Goal: Information Seeking & Learning: Learn about a topic

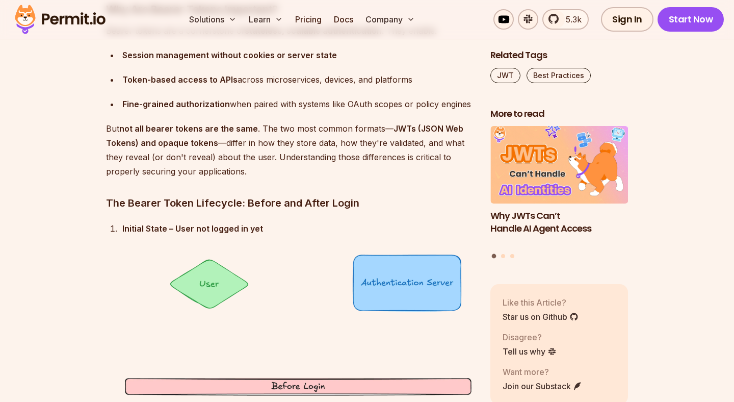
scroll to position [1317, 0]
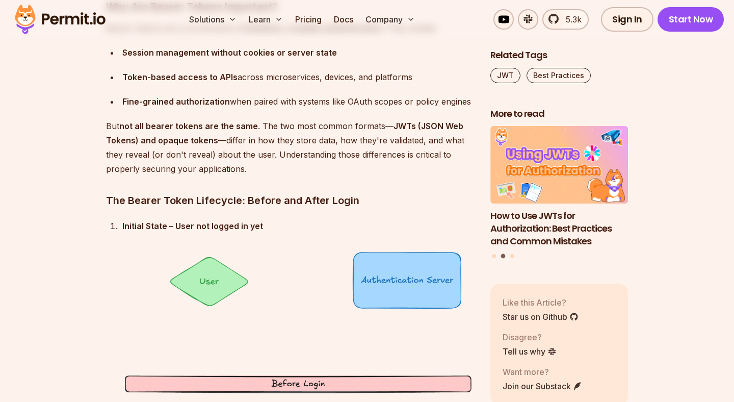
drag, startPoint x: 166, startPoint y: 136, endPoint x: 161, endPoint y: 130, distance: 8.0
click at [165, 134] on p "But not all bearer tokens are the same . The two most common formats— JWTs (JSO…" at bounding box center [290, 147] width 368 height 57
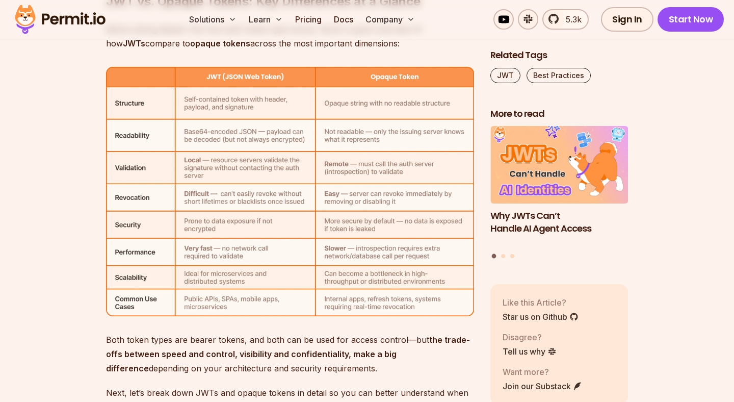
scroll to position [3301, 0]
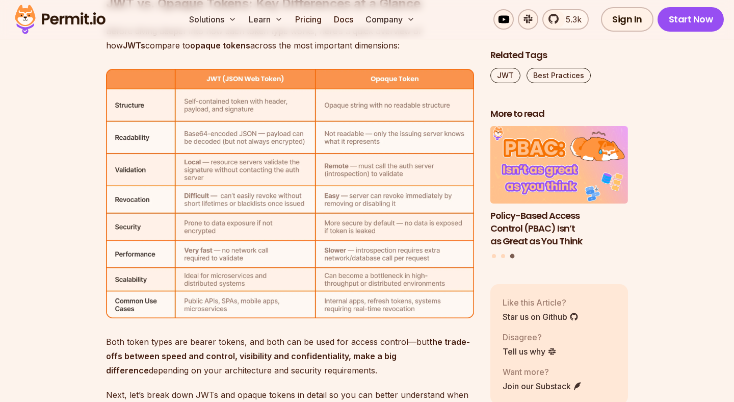
click at [251, 161] on img at bounding box center [290, 193] width 368 height 249
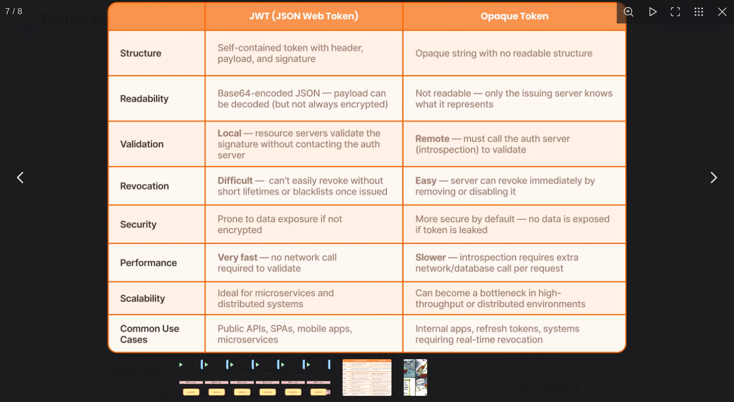
click at [90, 193] on div "You can close this modal content with the ESC key" at bounding box center [367, 177] width 734 height 355
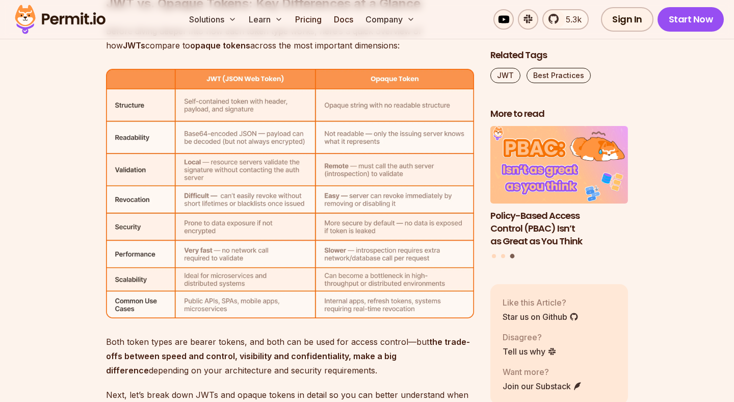
click at [184, 171] on img at bounding box center [290, 193] width 368 height 249
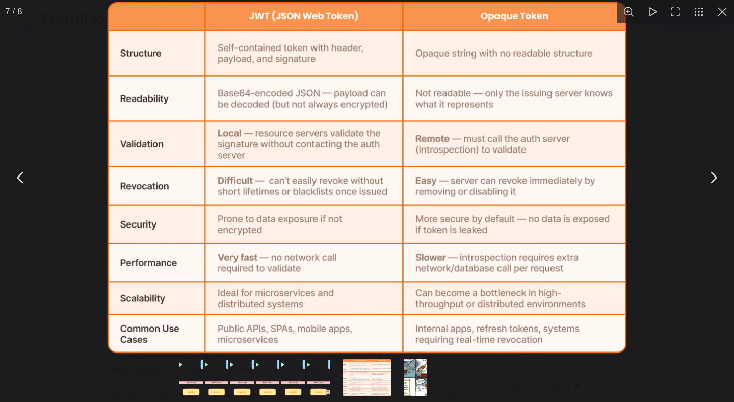
click at [242, 104] on img "You can close this modal content with the ESC key" at bounding box center [367, 177] width 519 height 351
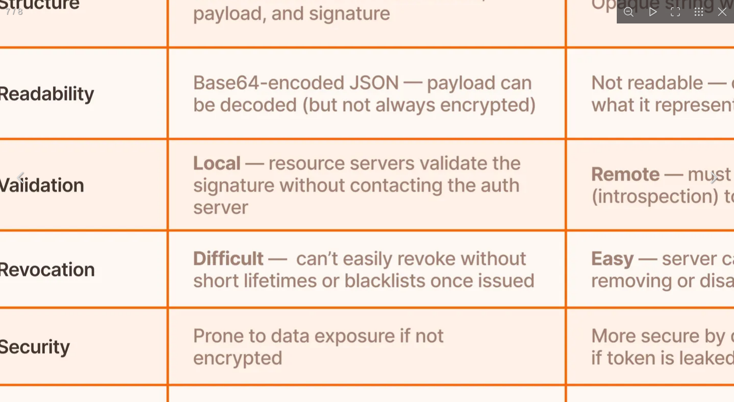
click at [242, 104] on img "You can close this modal content with the ESC key" at bounding box center [493, 252] width 1044 height 706
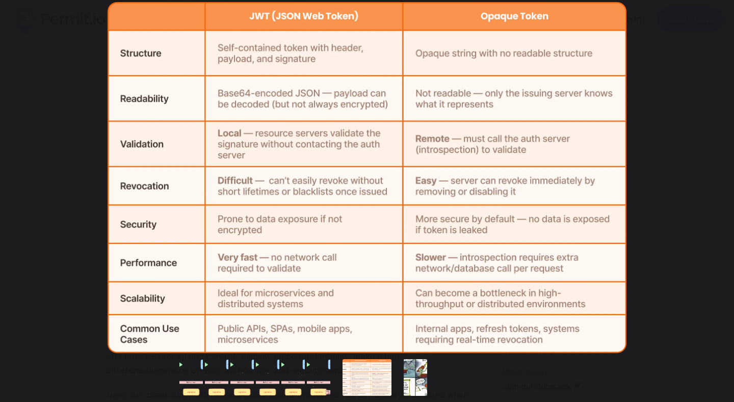
click at [501, 389] on div "You can close this modal content with the ESC key" at bounding box center [384, 378] width 408 height 47
click at [721, 13] on button "You can close this modal content with the ESC key" at bounding box center [722, 11] width 23 height 23
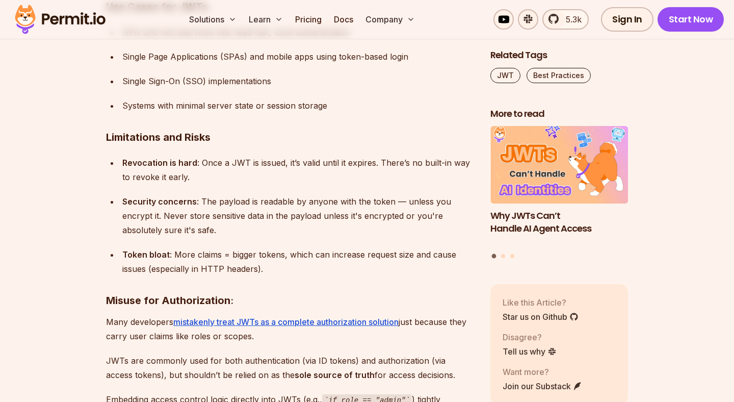
scroll to position [4320, 0]
click at [149, 174] on div "Revocation is hard : Once a JWT is issued, it’s valid until it expires. There’s…" at bounding box center [298, 169] width 352 height 29
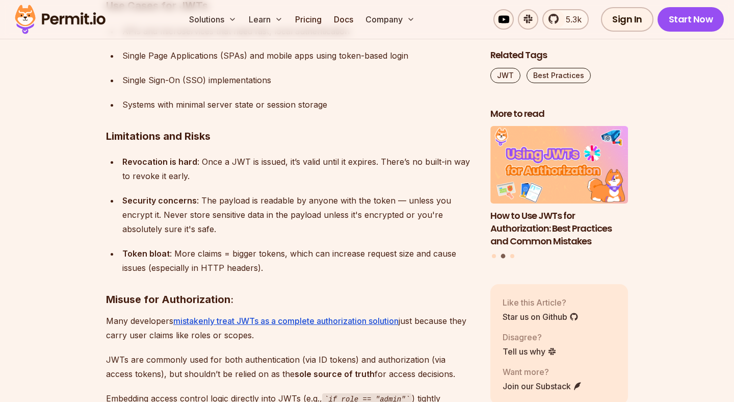
click at [266, 189] on ul "Revocation is hard : Once a JWT is issued, it’s valid until it expires. There’s…" at bounding box center [290, 215] width 368 height 120
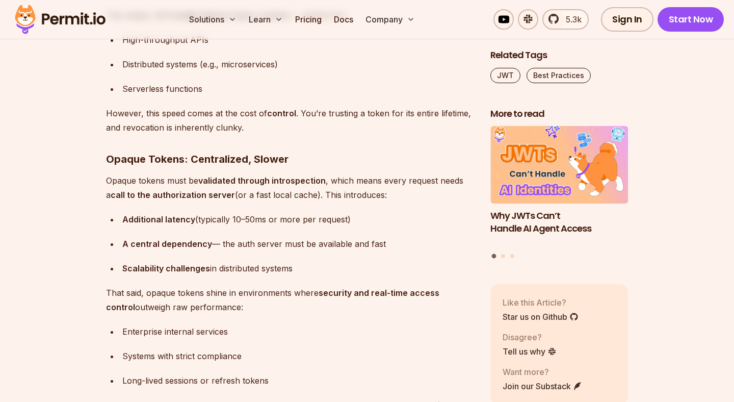
scroll to position [5923, 0]
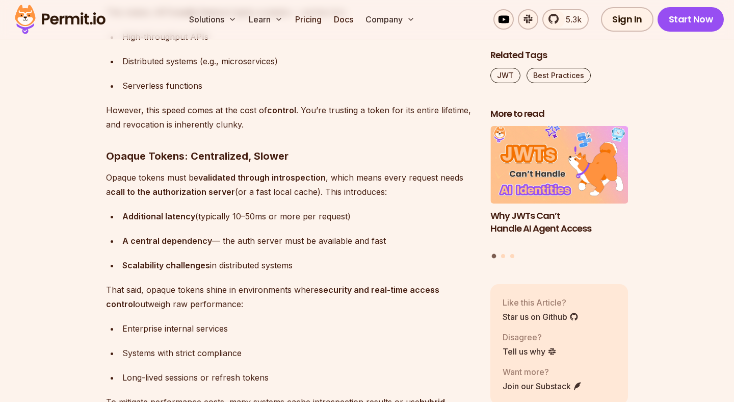
drag, startPoint x: 227, startPoint y: 117, endPoint x: 225, endPoint y: 113, distance: 5.3
click at [226, 115] on p "However, this speed comes at the cost of control . You’re trusting a token for …" at bounding box center [290, 117] width 368 height 29
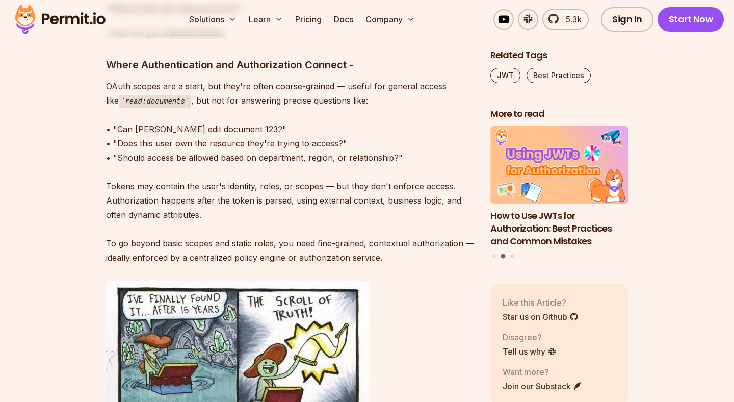
scroll to position [7391, 0]
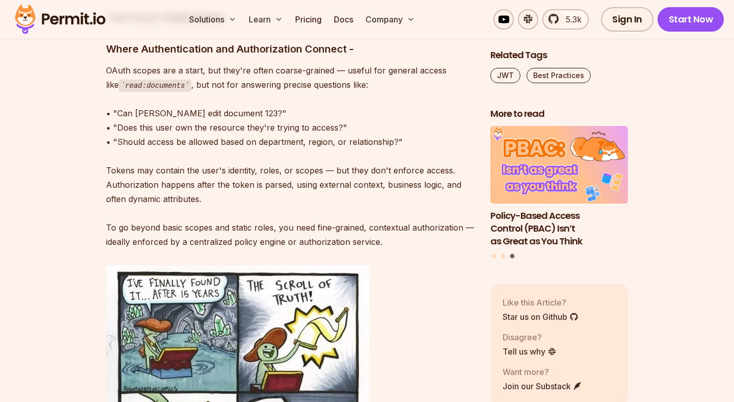
click at [150, 103] on p "OAuth scopes are a start, but they're often coarse-grained — useful for general…" at bounding box center [290, 156] width 368 height 186
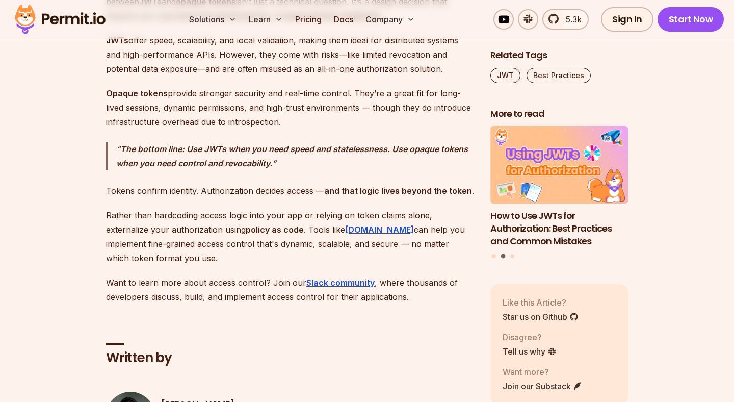
scroll to position [8645, 0]
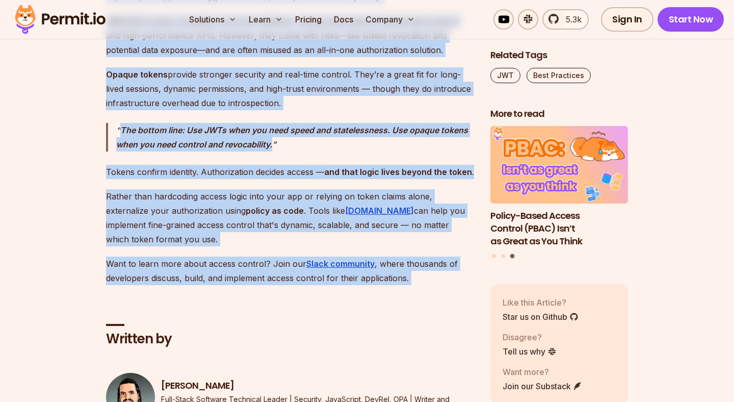
drag, startPoint x: 107, startPoint y: 115, endPoint x: 420, endPoint y: 294, distance: 360.9
copy div "Loremi dolors — ametcon ADIp el seddoe — tem incidi utlab e dolo ma aliquaenima…"
